Goal: Find specific page/section: Find specific page/section

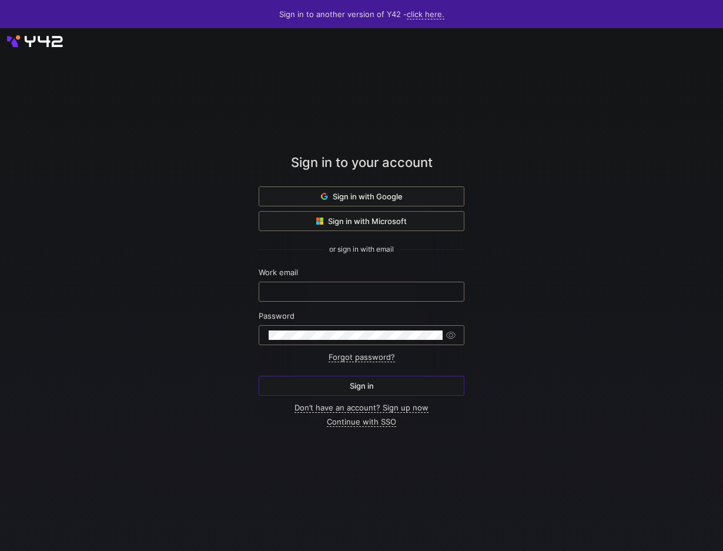
click at [340, 188] on span at bounding box center [361, 196] width 205 height 19
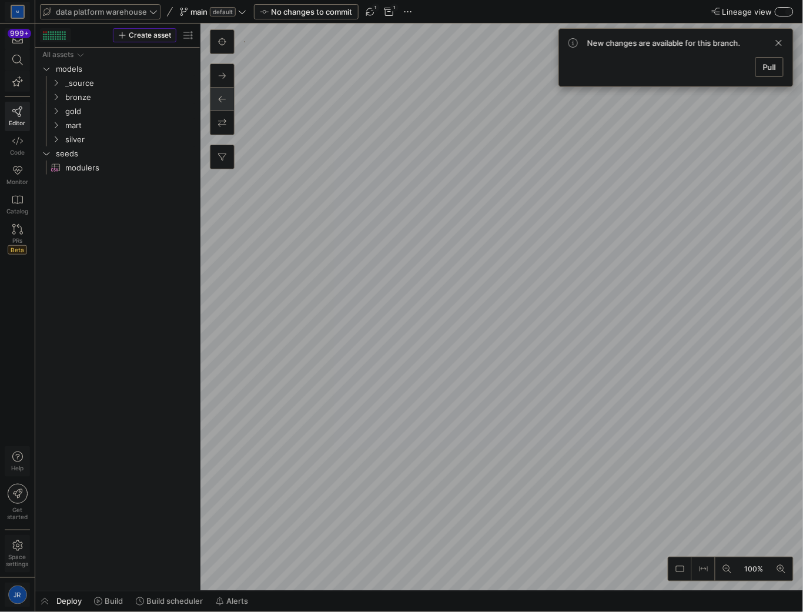
click at [111, 7] on span "data platform warehouse" at bounding box center [101, 11] width 91 height 9
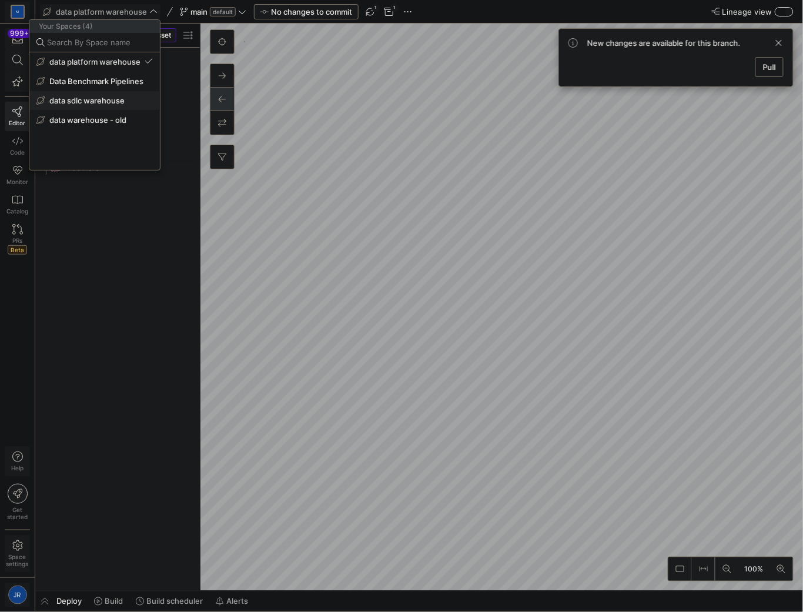
click at [101, 98] on span "data sdlc warehouse" at bounding box center [86, 100] width 75 height 9
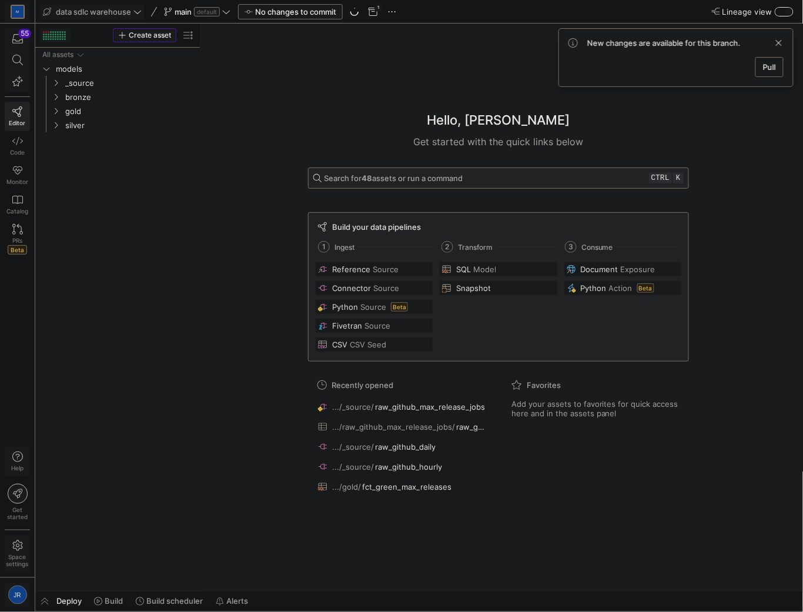
click at [768, 67] on span "Pull" at bounding box center [769, 66] width 13 height 9
click at [57, 125] on icon "Press SPACE to select this row." at bounding box center [56, 125] width 3 height 6
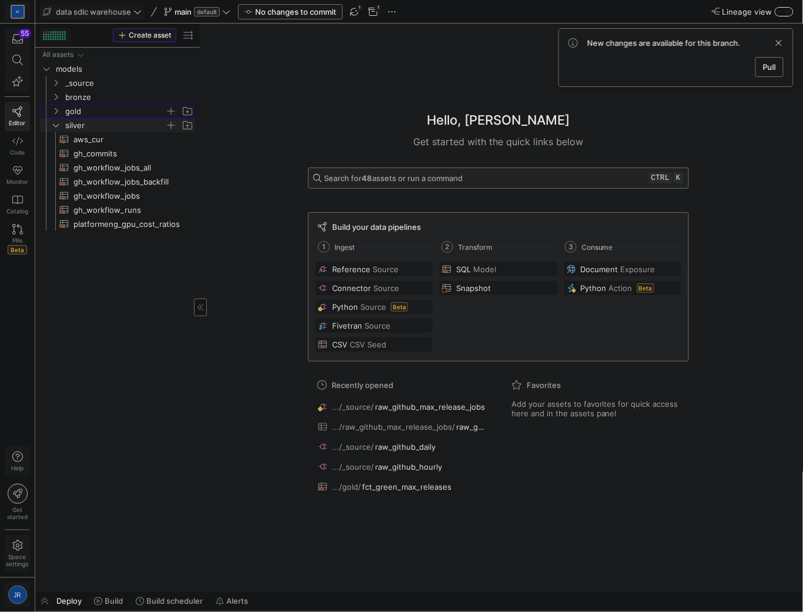
drag, startPoint x: 78, startPoint y: 113, endPoint x: 81, endPoint y: 108, distance: 6.4
click at [78, 113] on span "gold" at bounding box center [115, 112] width 100 height 14
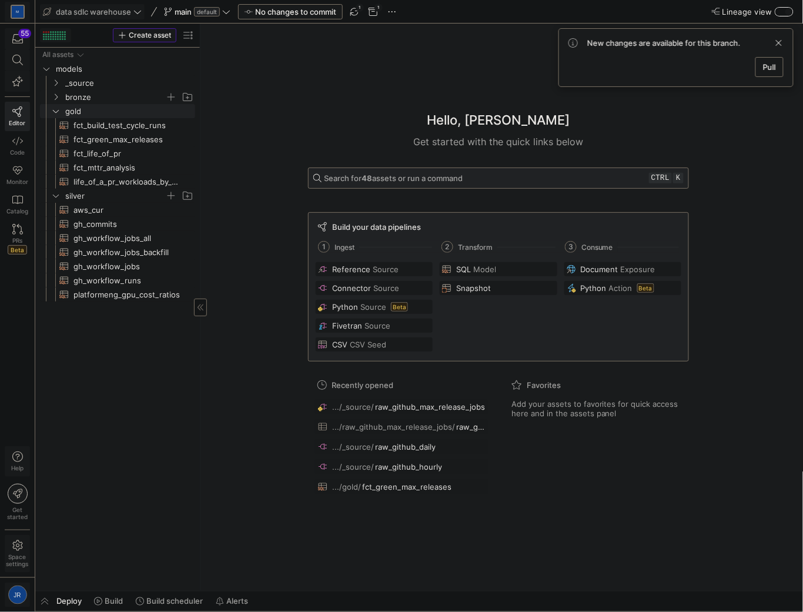
click at [86, 101] on span "bronze" at bounding box center [115, 98] width 100 height 14
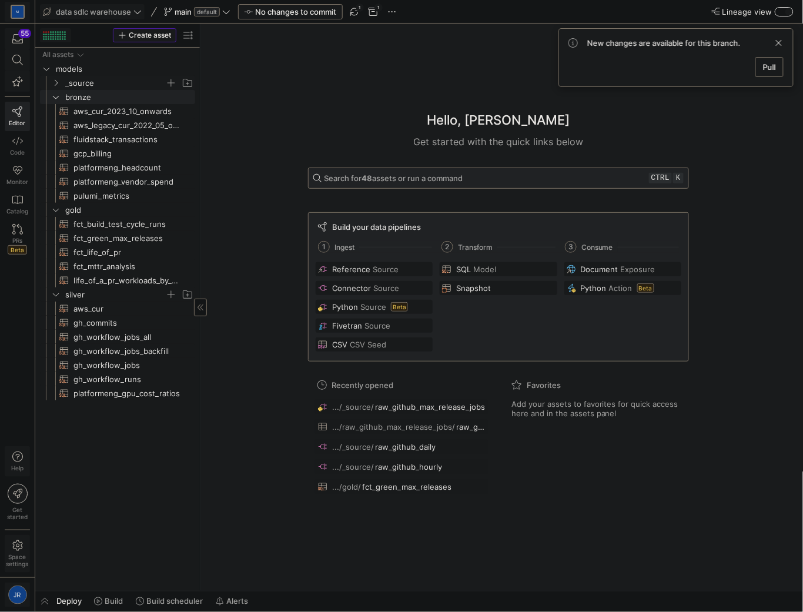
click at [90, 86] on span "_source" at bounding box center [115, 83] width 100 height 14
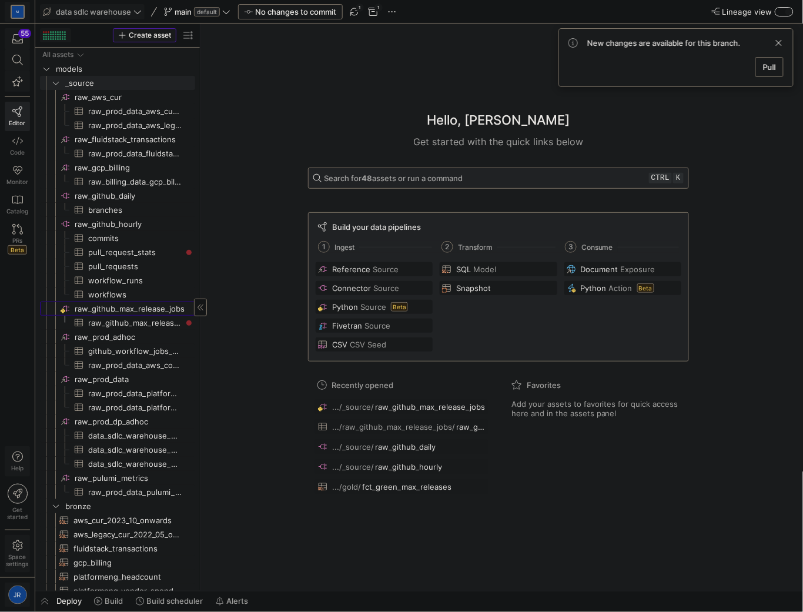
click at [107, 310] on span "raw_github_max_release_jobs​​​​​​​​" at bounding box center [134, 309] width 119 height 14
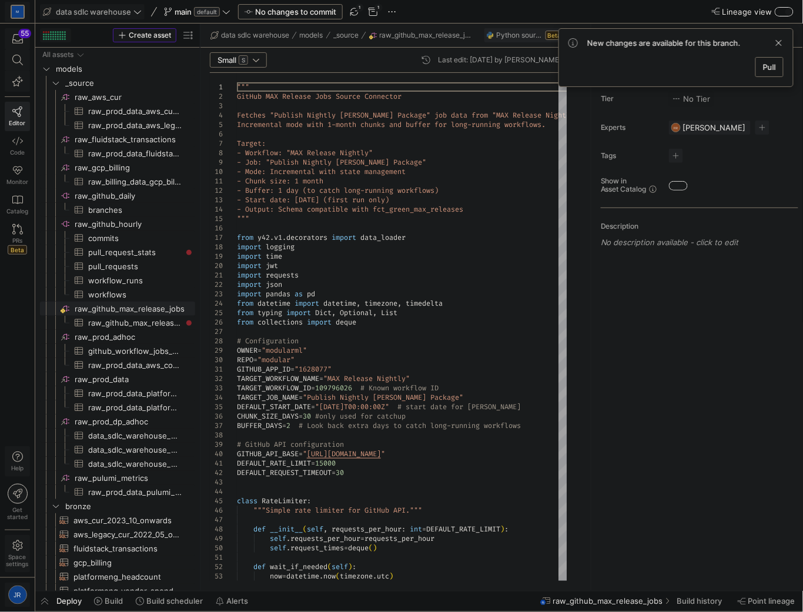
click at [766, 62] on span "Pull" at bounding box center [769, 66] width 13 height 9
